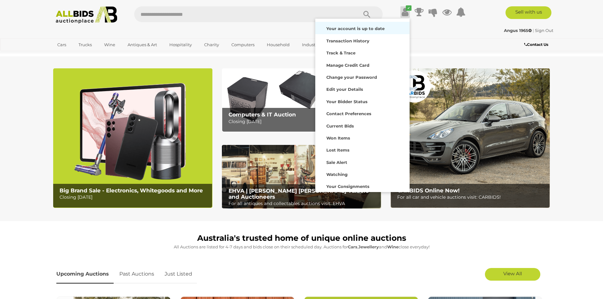
click at [372, 30] on strong "Your account is up to date" at bounding box center [356, 28] width 58 height 5
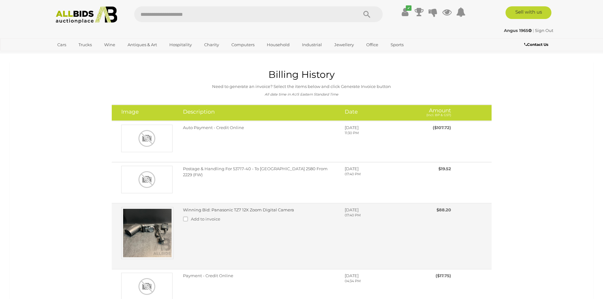
click at [154, 231] on img at bounding box center [147, 233] width 52 height 52
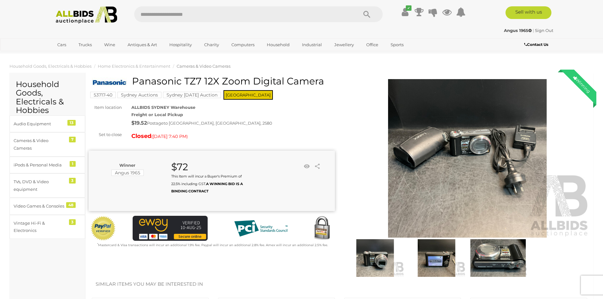
click at [434, 243] on img at bounding box center [437, 258] width 58 height 38
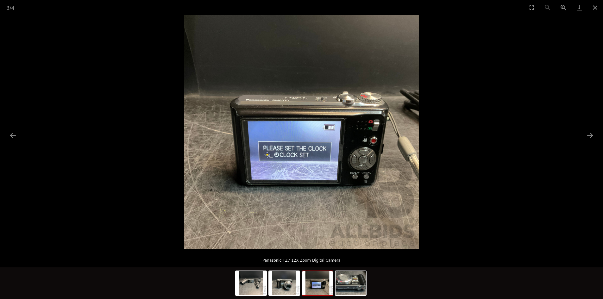
click at [317, 279] on img at bounding box center [317, 283] width 30 height 24
click at [354, 293] on img at bounding box center [351, 283] width 30 height 24
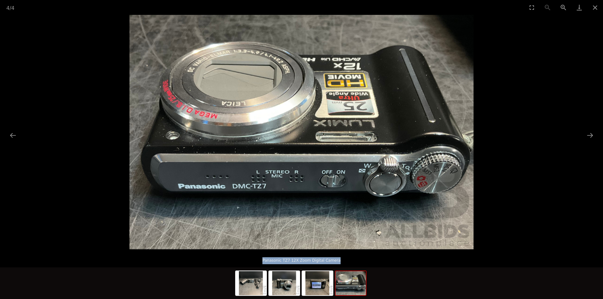
drag, startPoint x: 344, startPoint y: 259, endPoint x: 264, endPoint y: 256, distance: 79.9
click at [264, 256] on p "Panasonic TZ7 12X Zoom Digital Camera" at bounding box center [302, 259] width 578 height 10
copy p "Panasonic TZ7 12X Zoom Digital Camera"
